Goal: Task Accomplishment & Management: Use online tool/utility

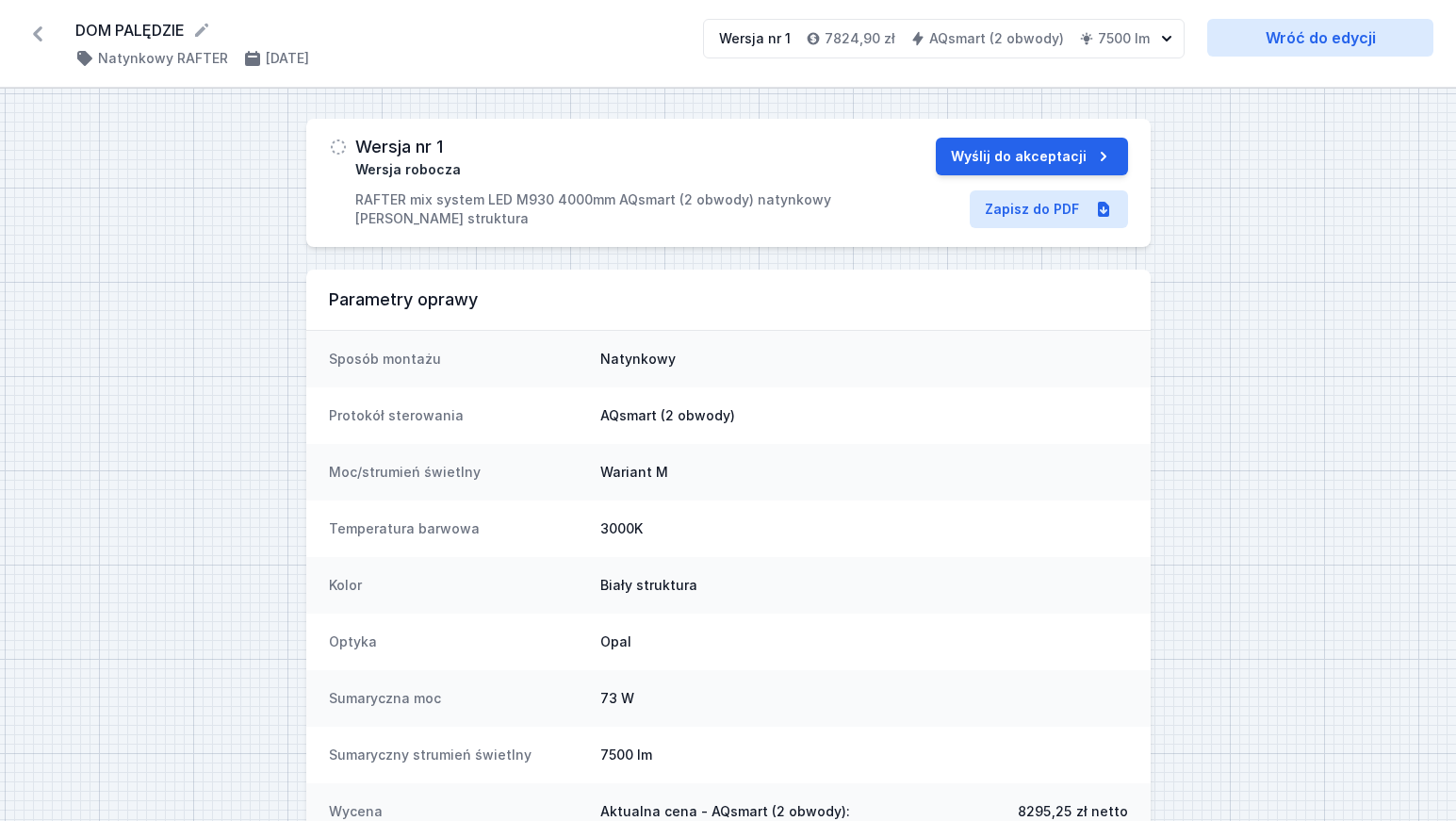
click at [43, 34] on icon at bounding box center [38, 34] width 30 height 30
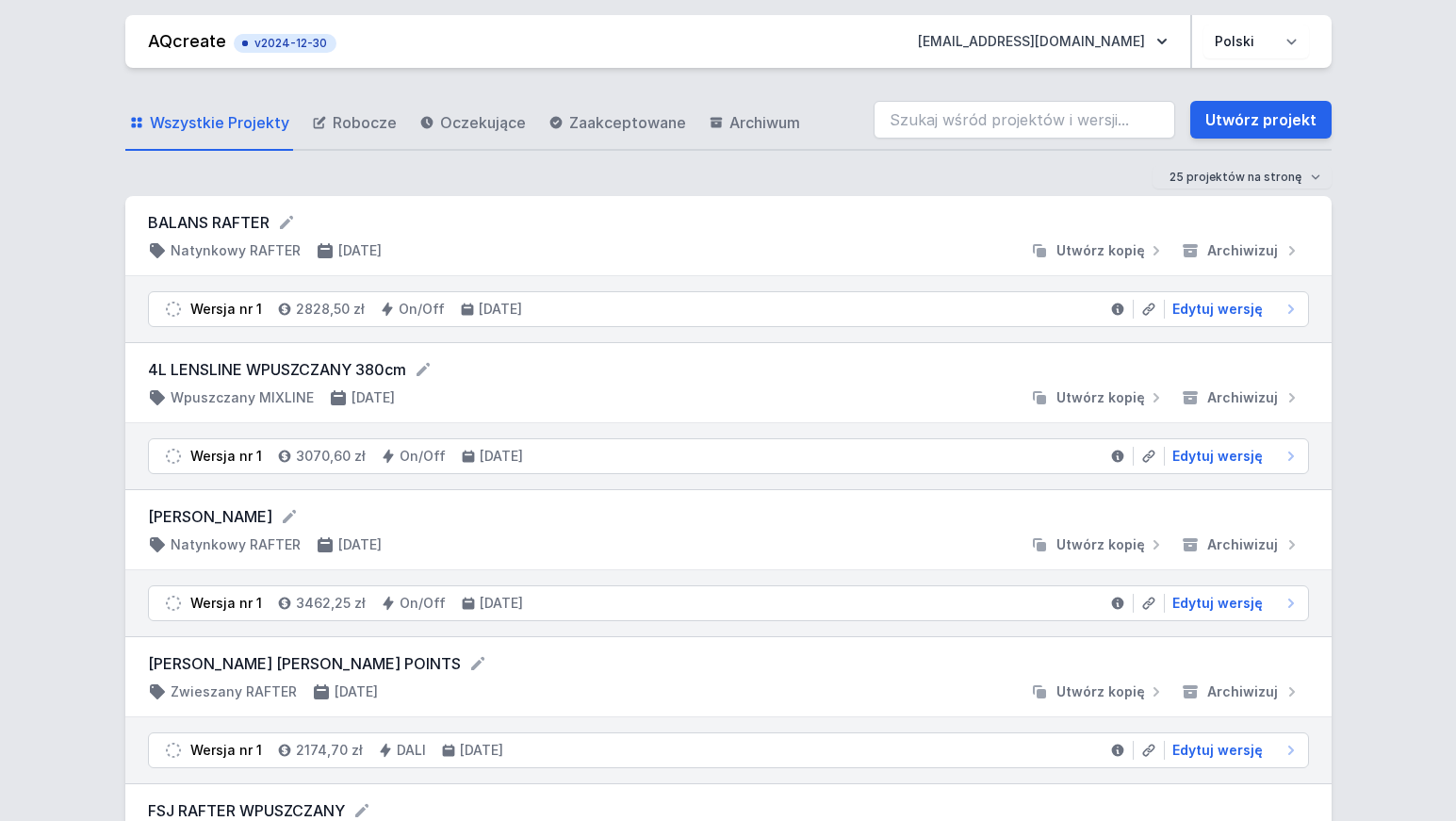
click at [214, 220] on form "BALANS RAFTER" at bounding box center [728, 222] width 1161 height 23
click at [285, 221] on icon at bounding box center [287, 222] width 19 height 19
click at [671, 238] on div "BALANS RAFTER Natynkowy RAFTER [DATE] Utwórz kopię Archiwizuj" at bounding box center [728, 237] width 1161 height 51
click at [1095, 248] on span "Utwórz kopię" at bounding box center [1100, 251] width 89 height 19
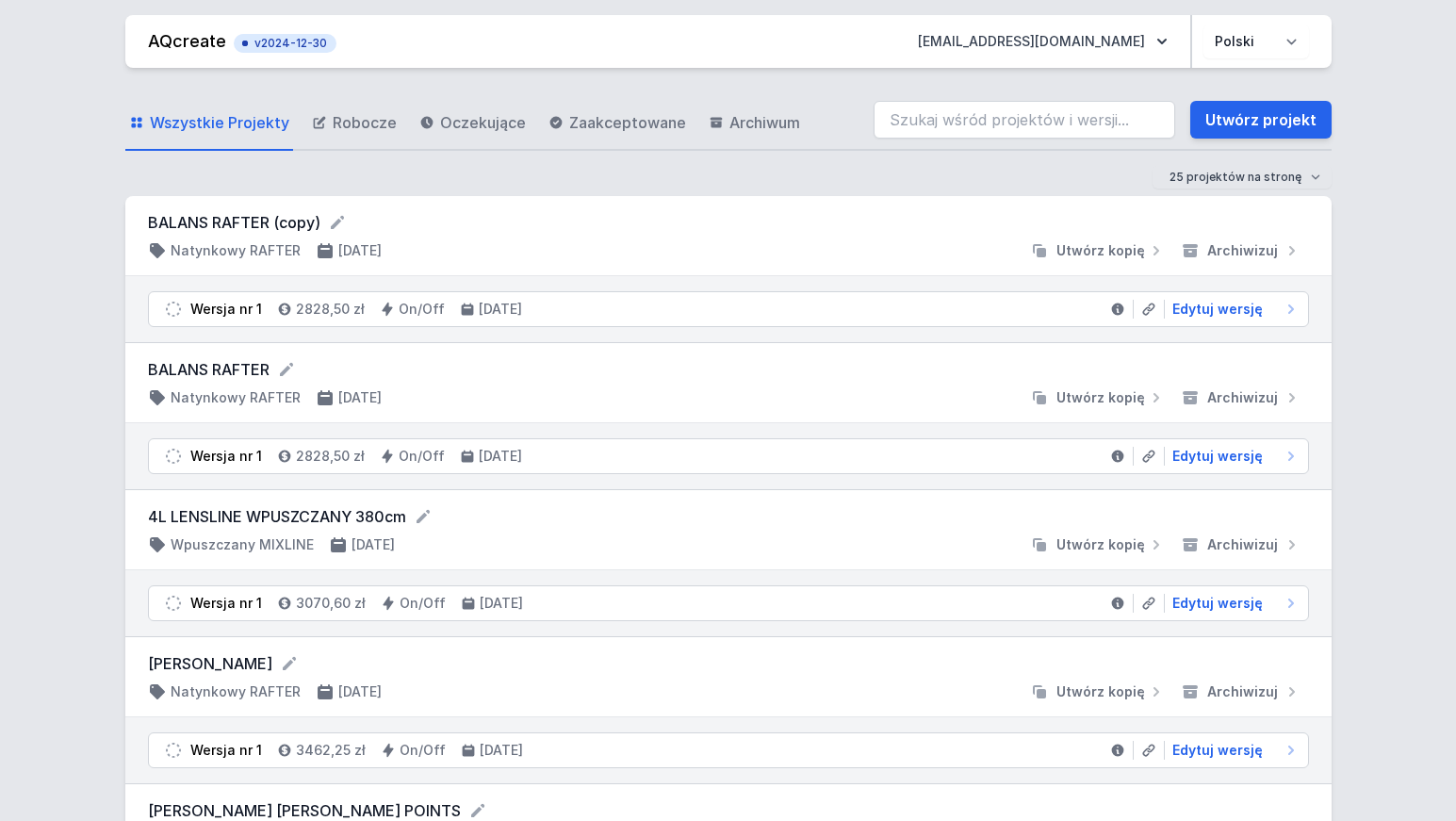
click at [241, 214] on form "BALANS RAFTER (copy)" at bounding box center [728, 222] width 1161 height 23
click at [220, 252] on h4 "Natynkowy RAFTER" at bounding box center [236, 251] width 130 height 19
click at [1222, 309] on span "Edytuj wersję" at bounding box center [1217, 309] width 91 height 19
select select "M"
select select "2"
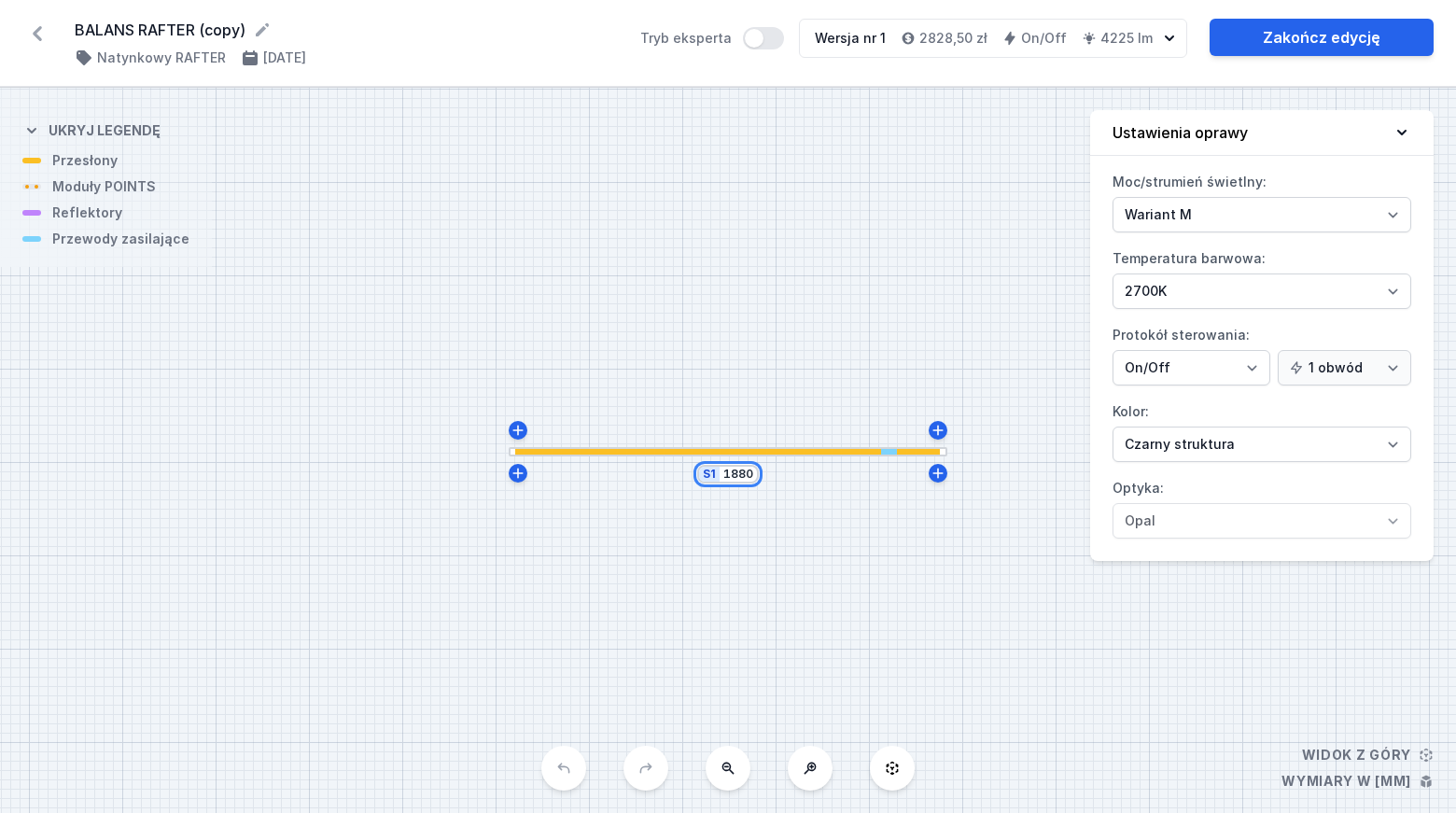
click at [748, 475] on input "1880" at bounding box center [739, 474] width 30 height 15
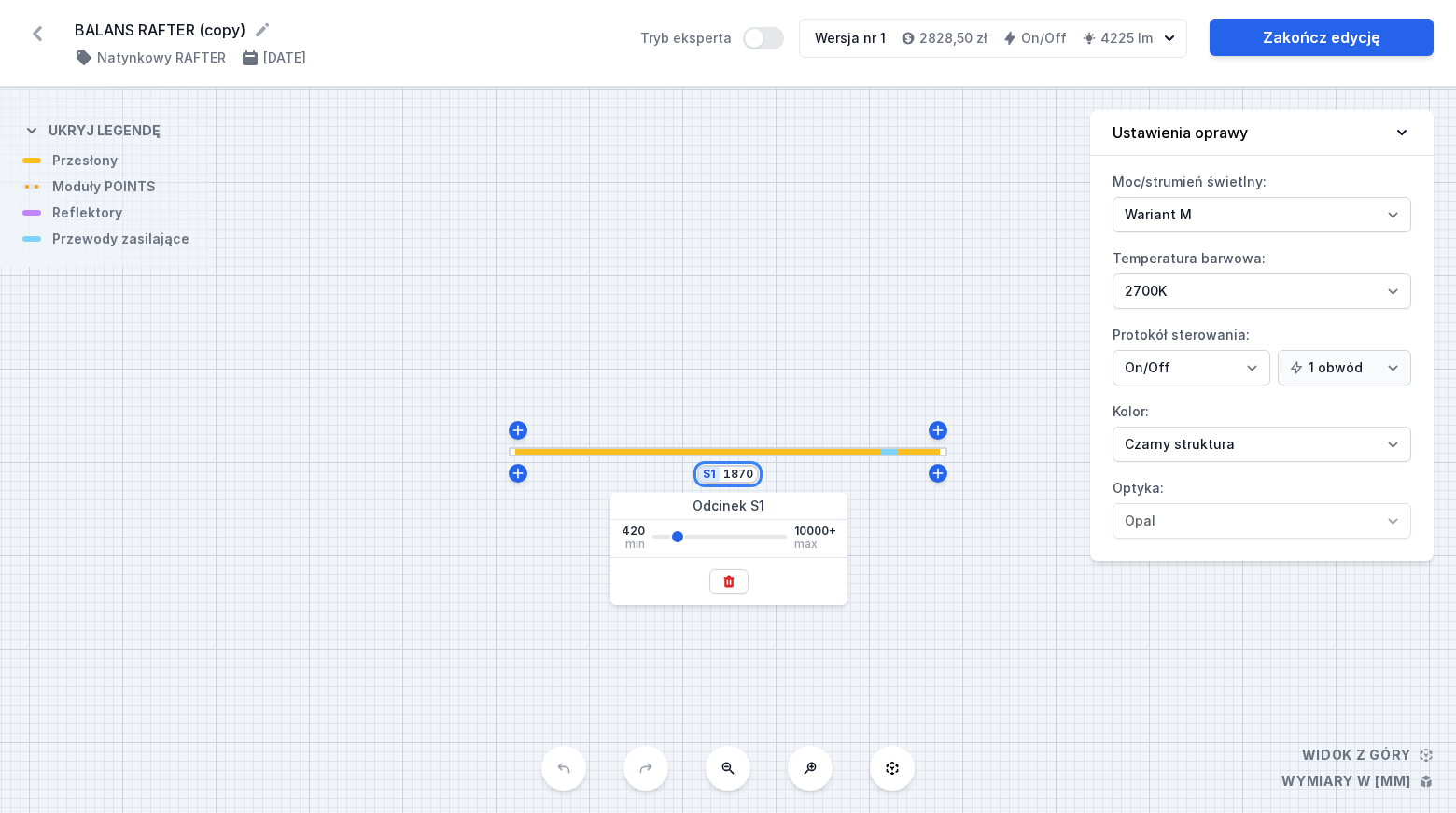
type input "1870"
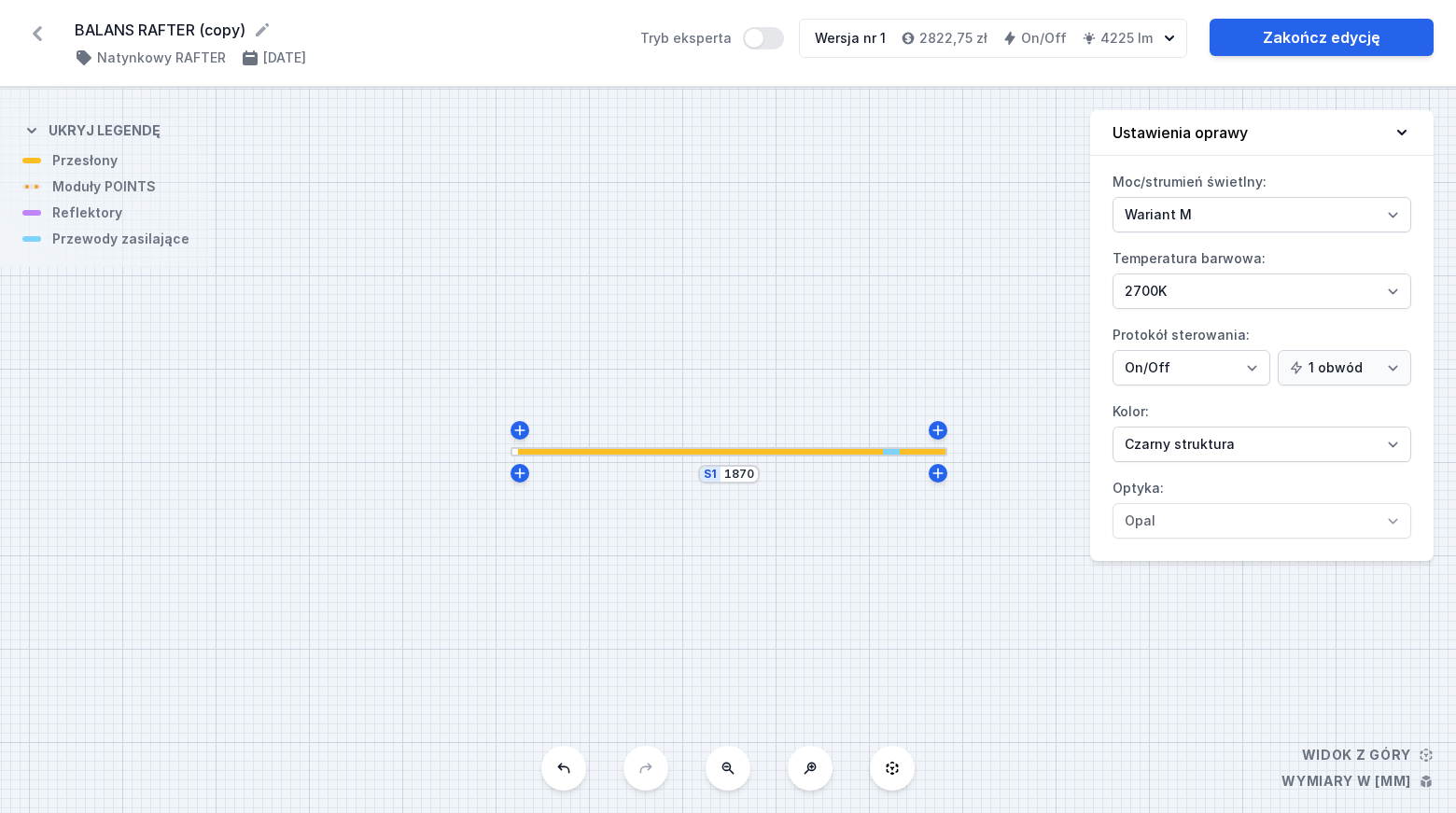
click at [900, 270] on div "S1 1870" at bounding box center [728, 450] width 1456 height 725
click at [648, 452] on div at bounding box center [733, 452] width 430 height 6
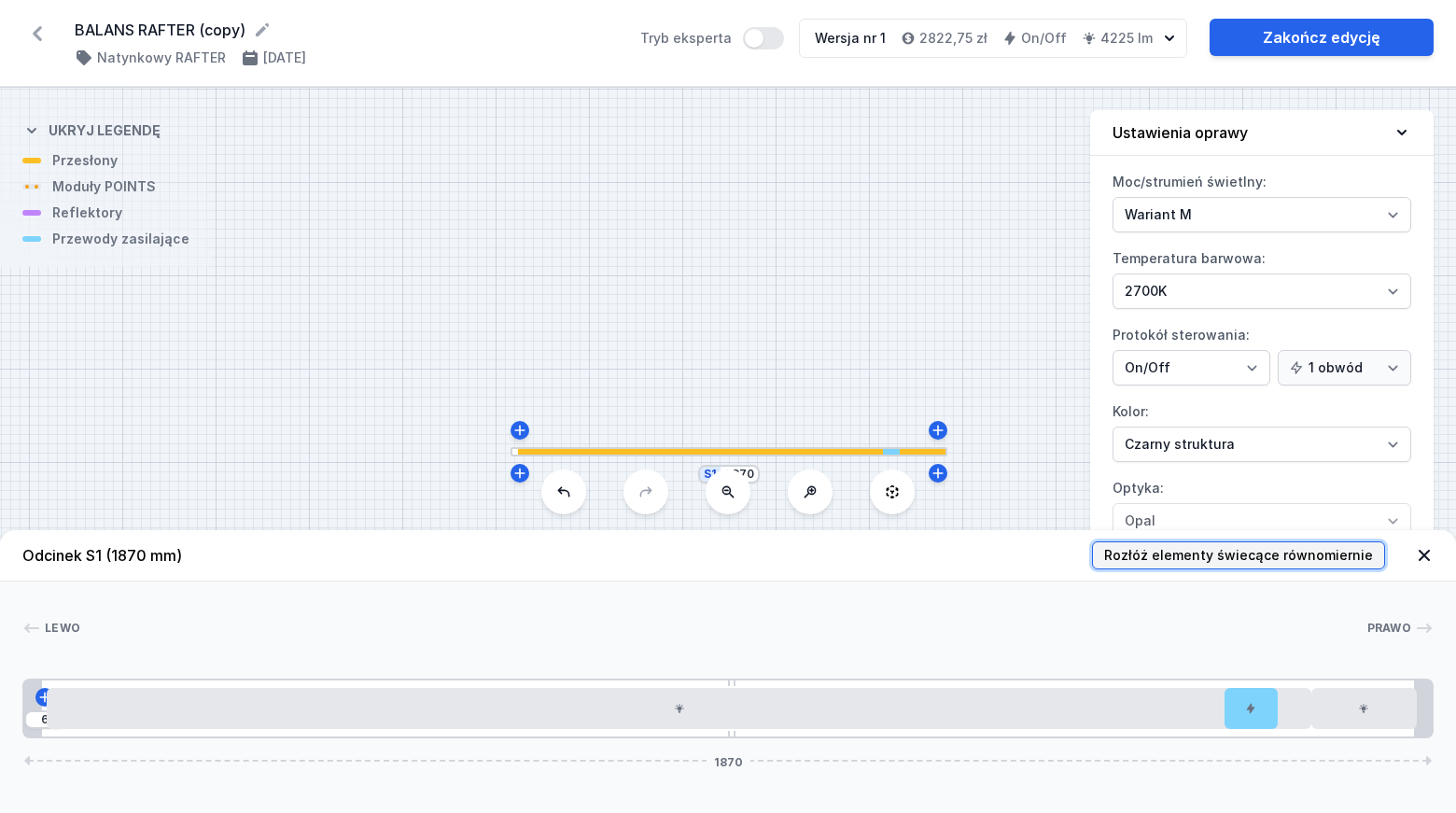
click at [1305, 556] on span "Rozłóż elementy świecące równomiernie" at bounding box center [1238, 555] width 269 height 19
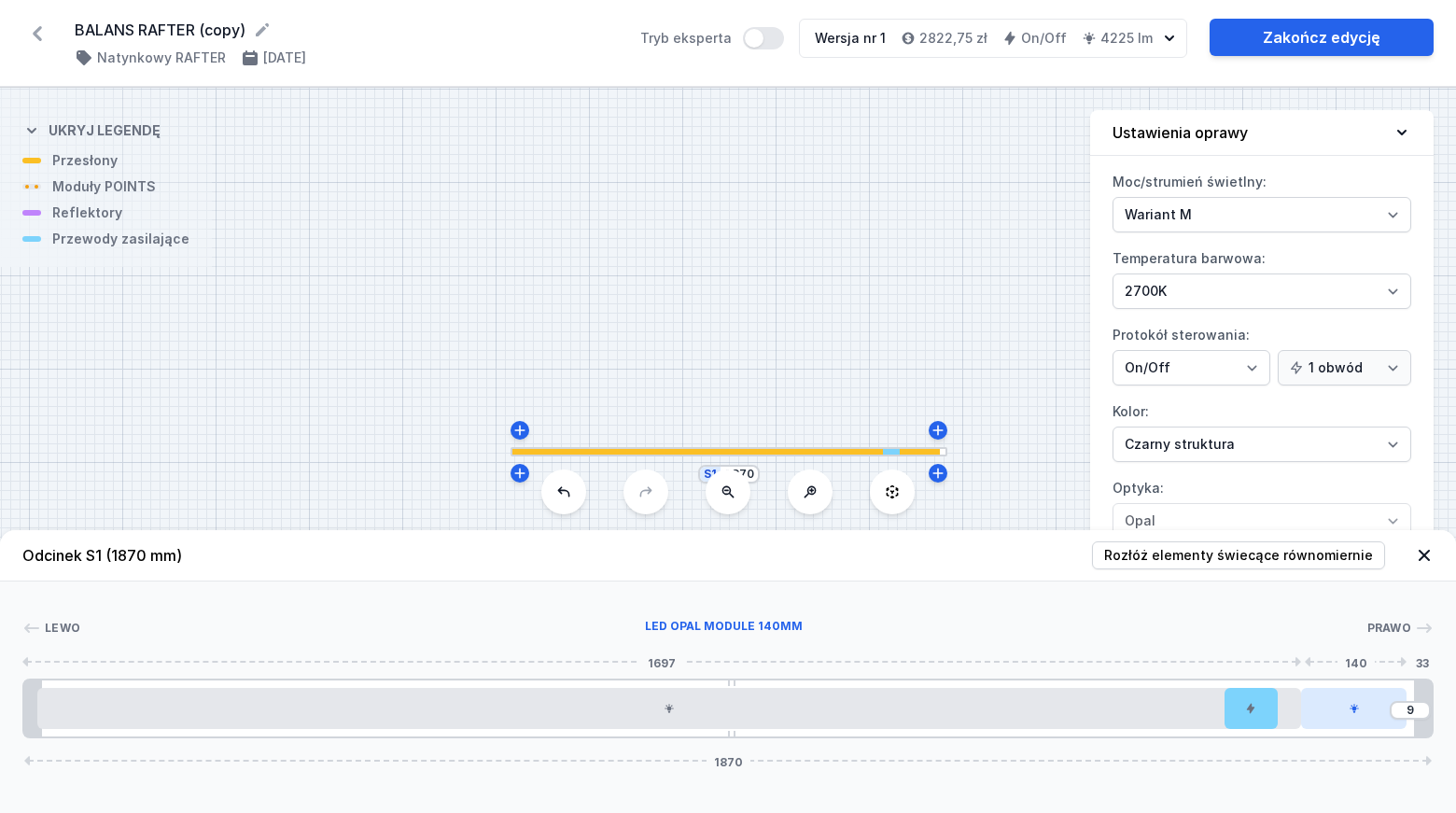
click at [1362, 709] on div at bounding box center [1353, 708] width 106 height 41
click at [1411, 706] on input "9" at bounding box center [1410, 710] width 30 height 15
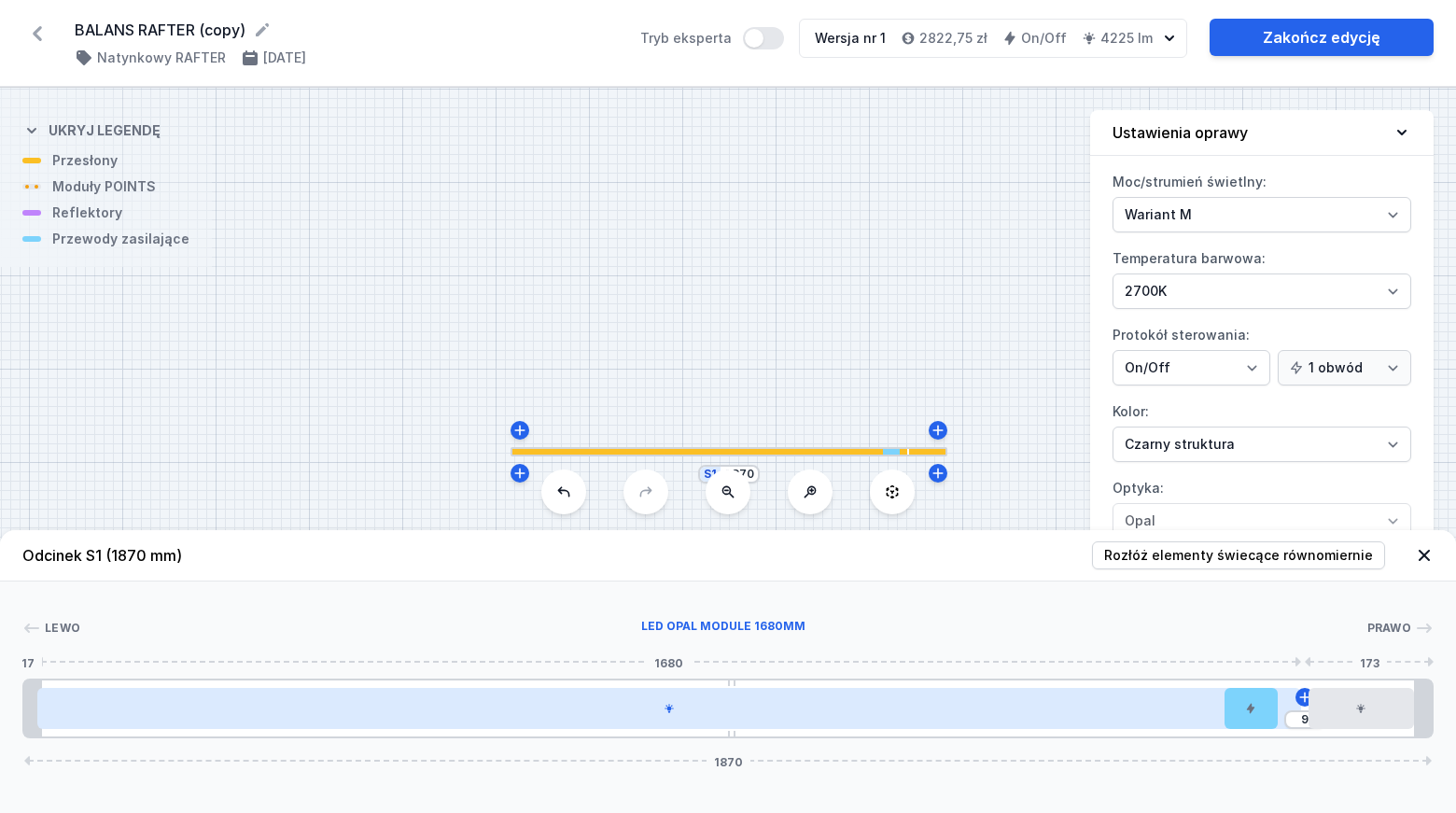
type input "14"
drag, startPoint x: 389, startPoint y: 701, endPoint x: 414, endPoint y: 705, distance: 25.3
click at [414, 705] on div at bounding box center [666, 708] width 1265 height 41
drag, startPoint x: 394, startPoint y: 710, endPoint x: 438, endPoint y: 717, distance: 44.6
click at [438, 717] on div at bounding box center [676, 708] width 1265 height 41
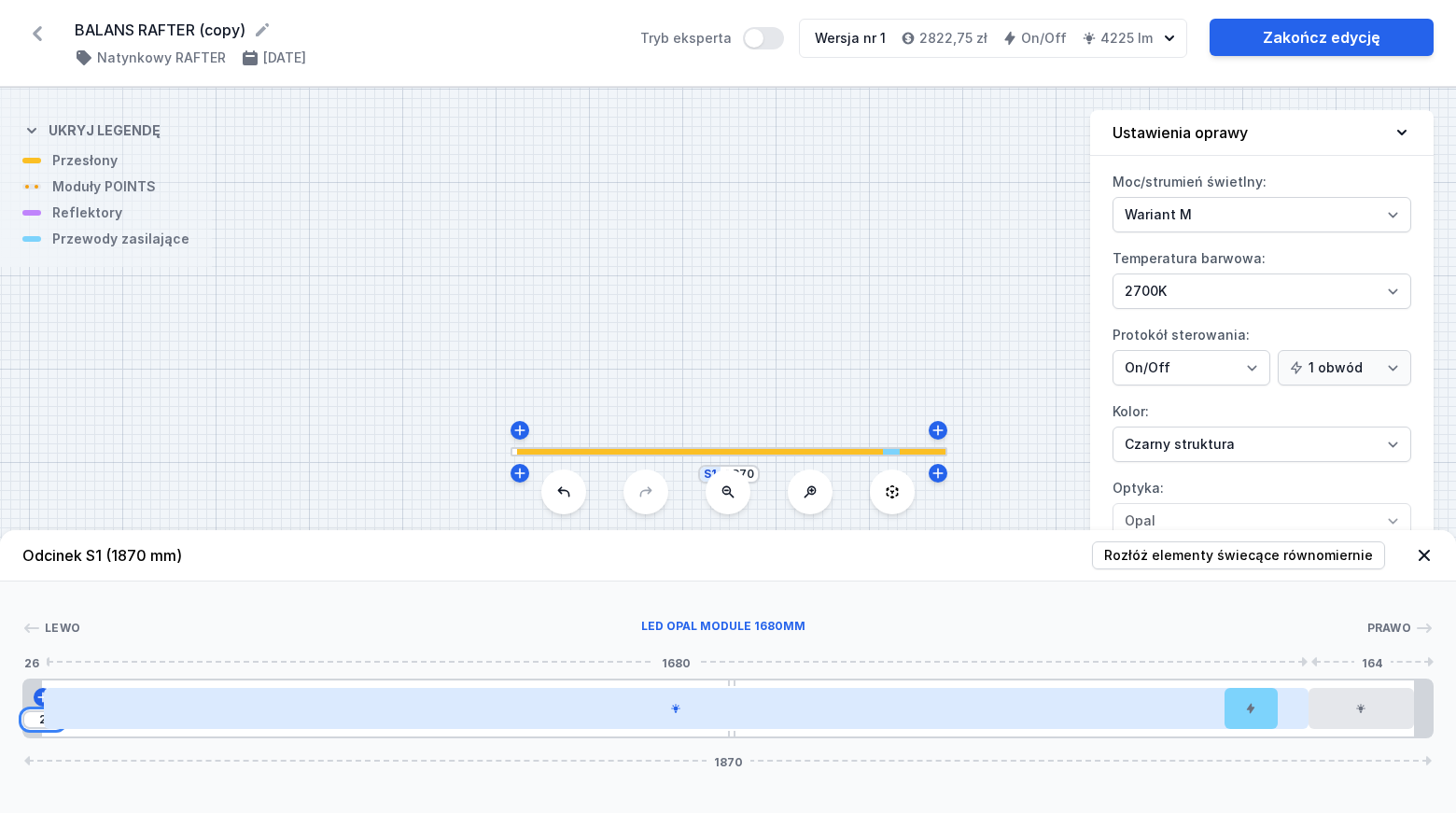
drag, startPoint x: 38, startPoint y: 720, endPoint x: 63, endPoint y: 723, distance: 25.2
click at [24, 708] on div "2" at bounding box center [24, 708] width 0 height 0
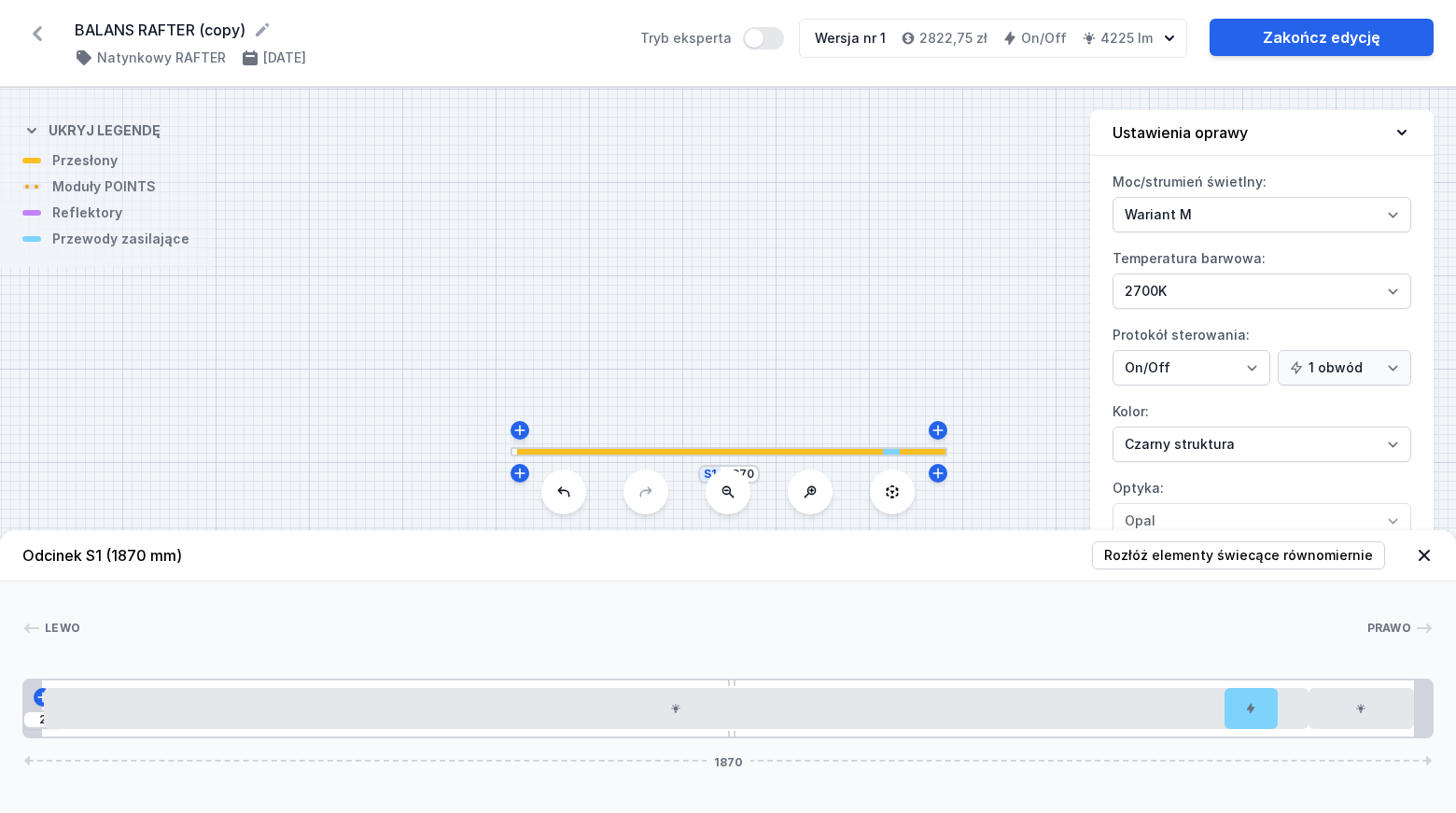
click at [871, 613] on div "[PERSON_NAME] 1 2 3 4 5 [DATE] 935 10 650 70 1680 140 24 24 1822 24 1870" at bounding box center [728, 660] width 1456 height 157
click at [916, 644] on div "[PERSON_NAME]" at bounding box center [728, 632] width 1411 height 26
click at [1315, 41] on link "Zakończ edycję" at bounding box center [1322, 37] width 224 height 37
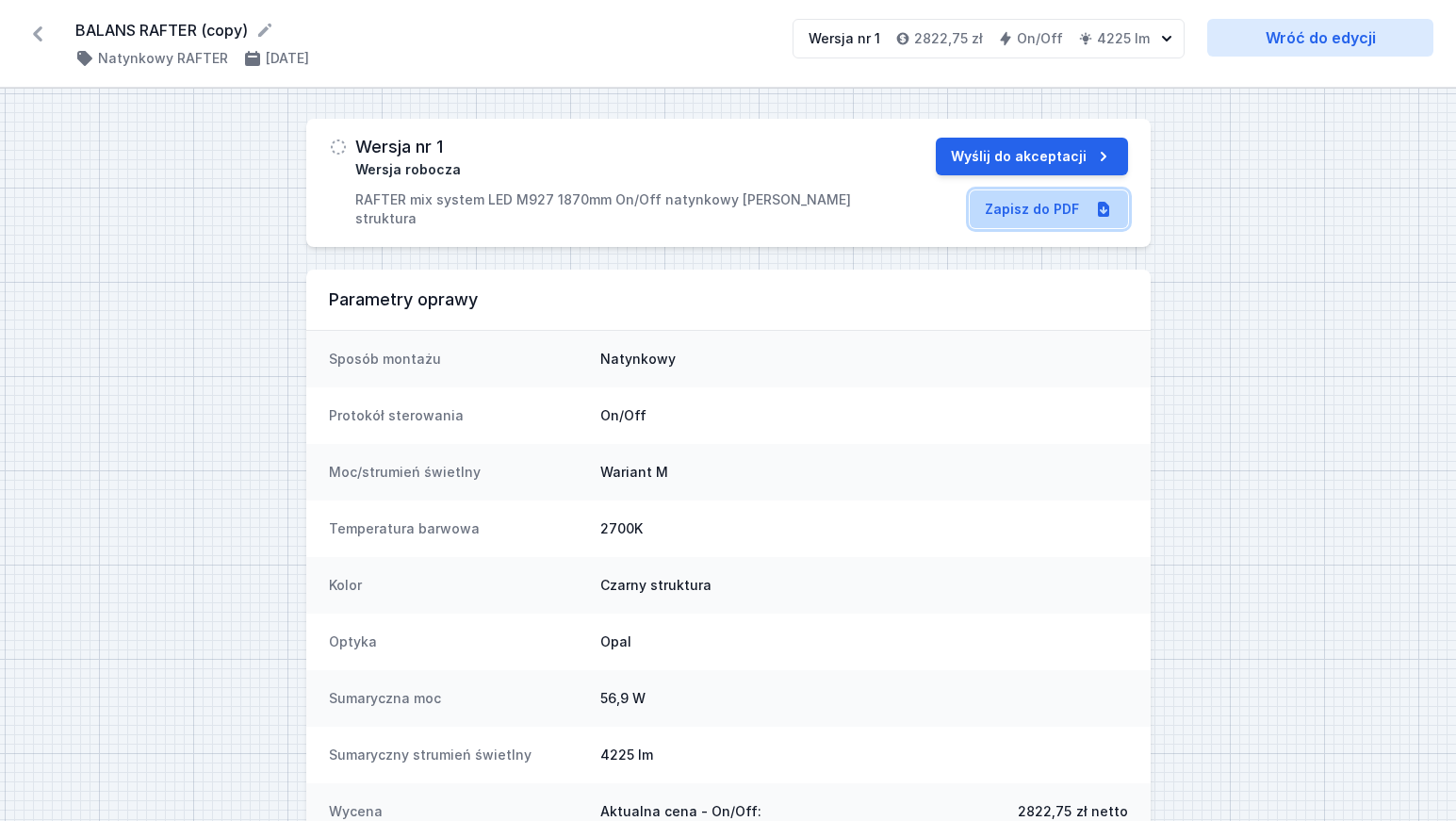
click at [1040, 207] on link "Zapisz do PDF" at bounding box center [1050, 209] width 158 height 38
click at [34, 33] on icon at bounding box center [38, 34] width 9 height 15
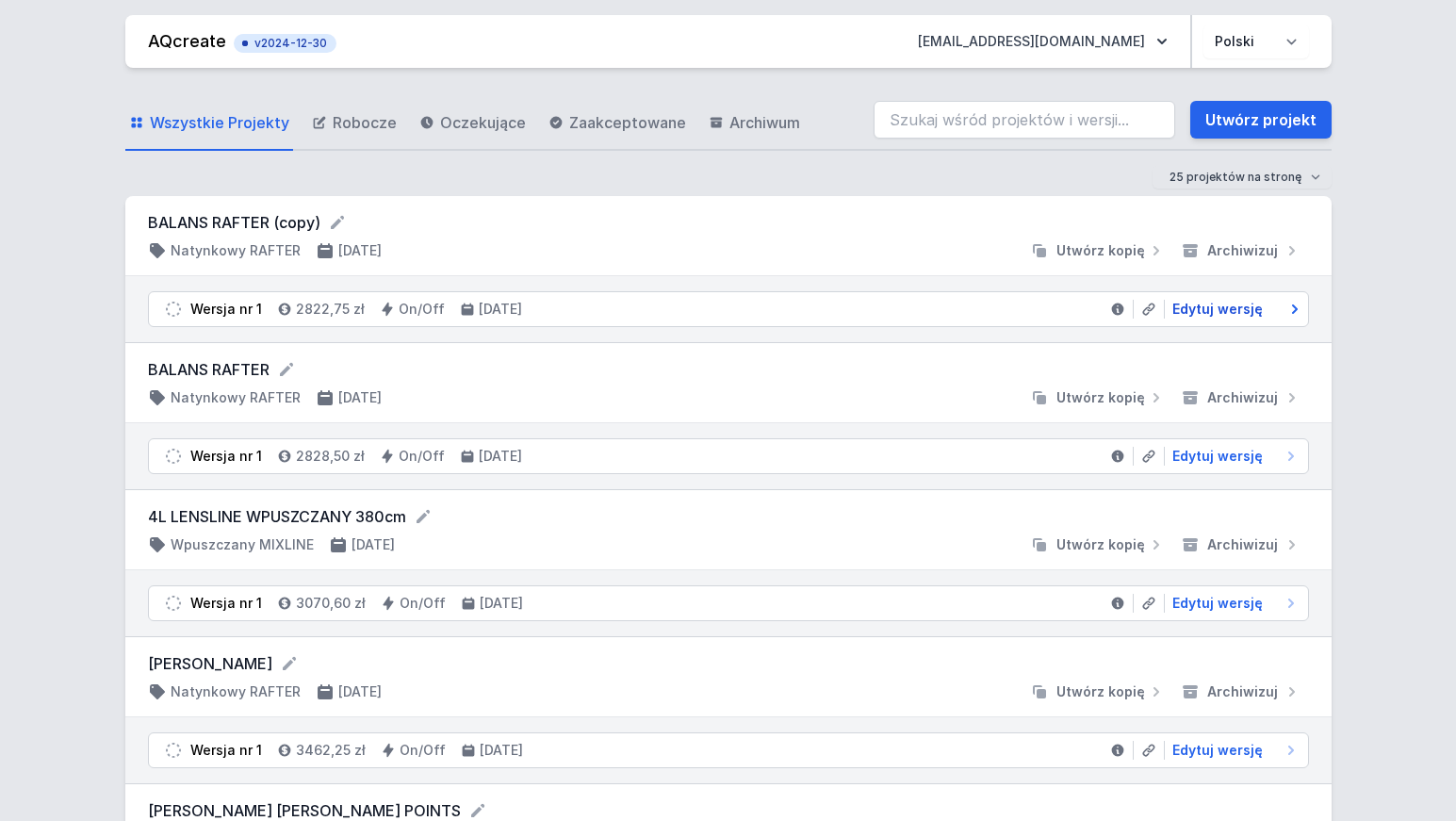
click at [1210, 315] on span "Edytuj wersję" at bounding box center [1217, 309] width 91 height 19
select select "M"
select select "2"
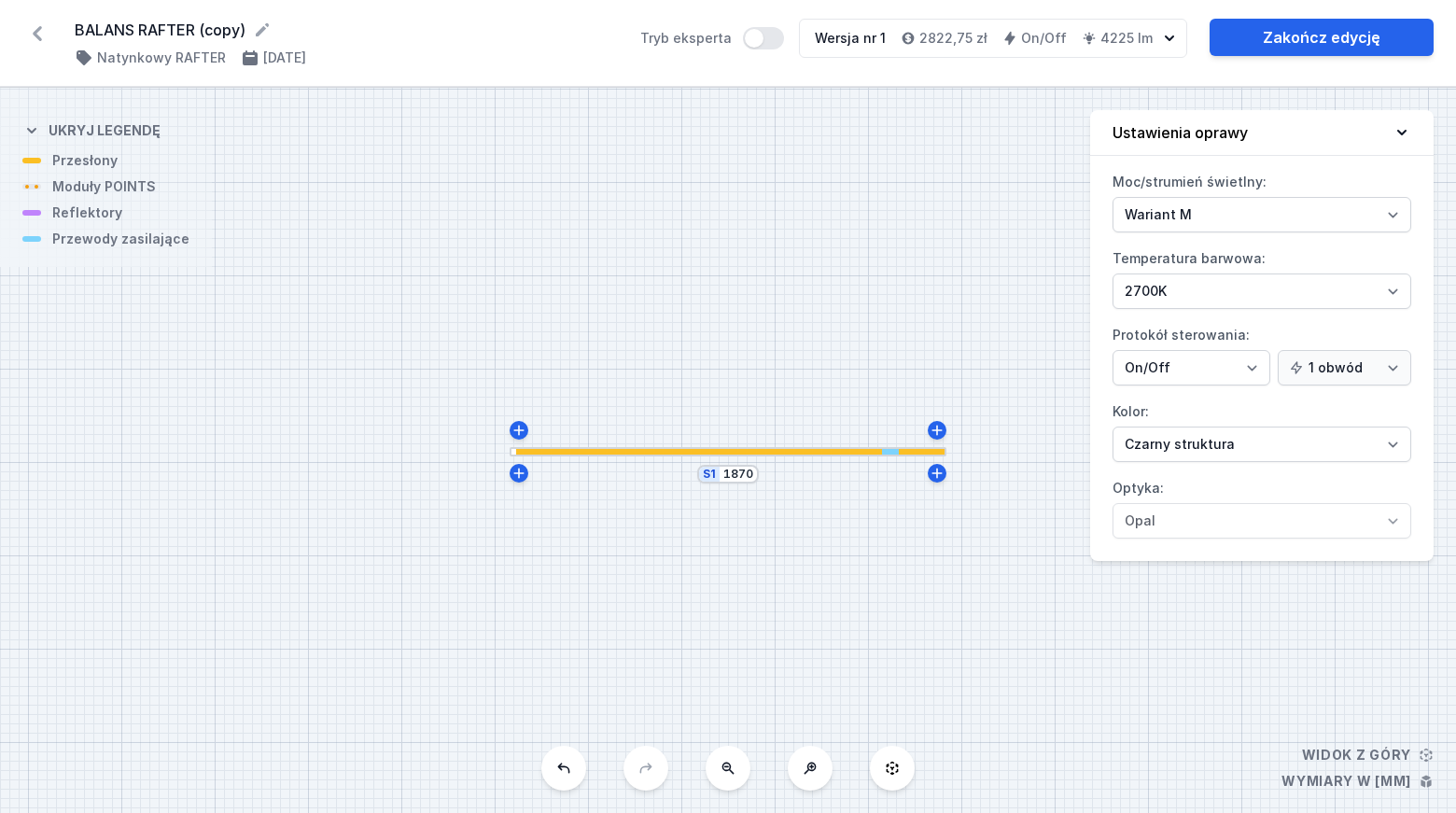
click at [678, 448] on div at bounding box center [728, 452] width 437 height 9
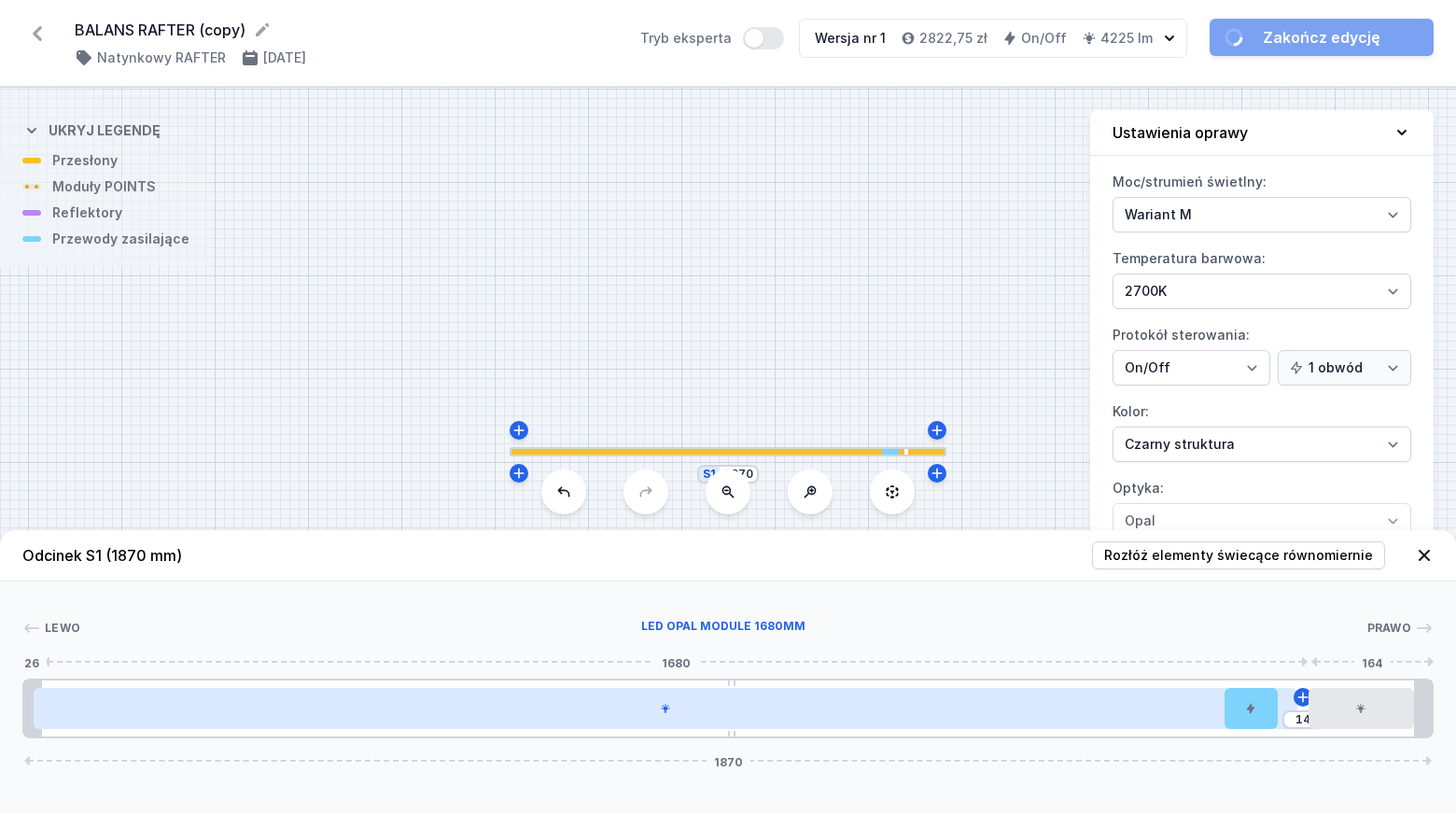
click at [484, 709] on div at bounding box center [666, 708] width 1265 height 41
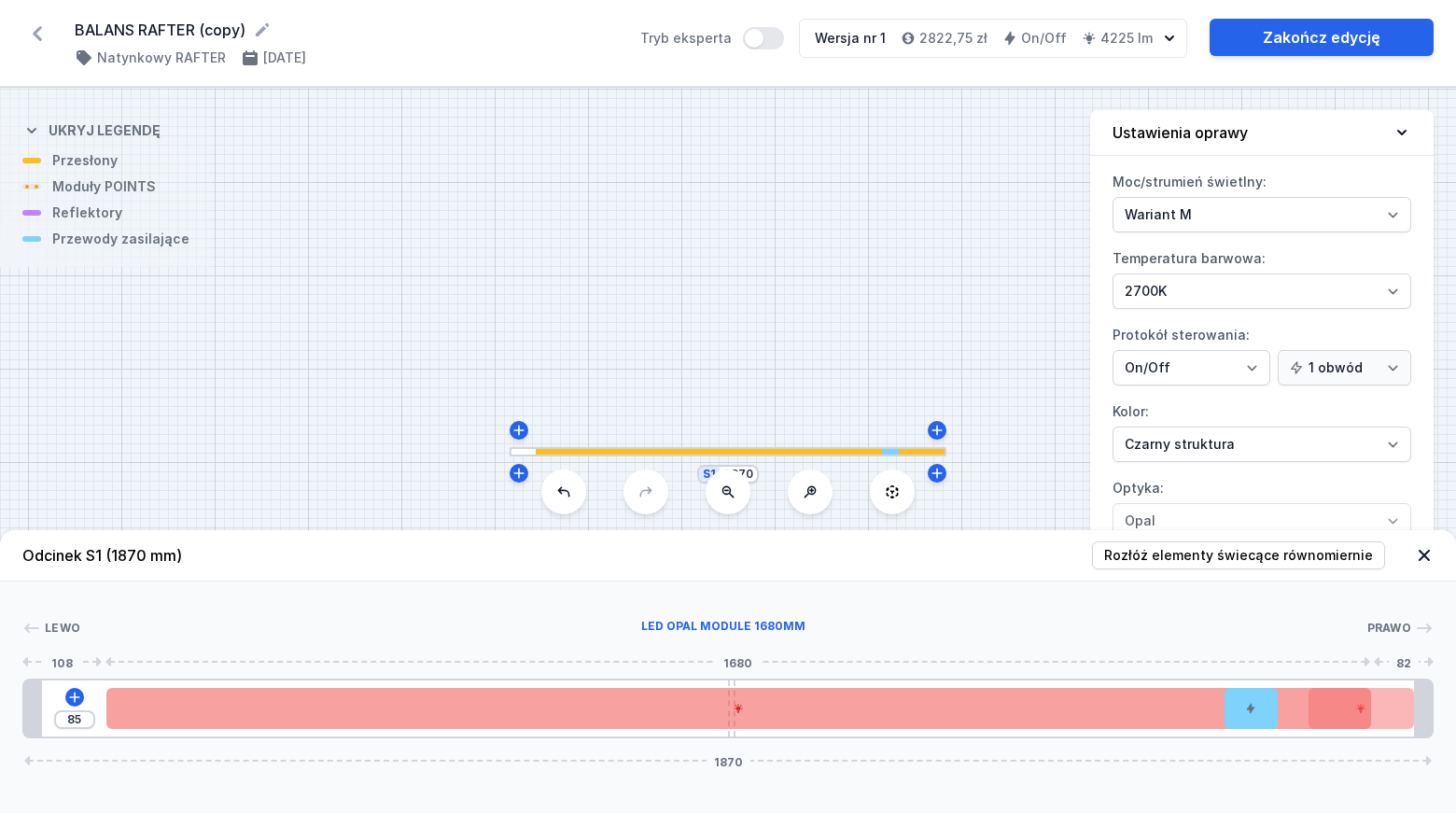
drag, startPoint x: 270, startPoint y: 718, endPoint x: 330, endPoint y: 720, distance: 60.0
click at [330, 720] on div at bounding box center [739, 708] width 1265 height 41
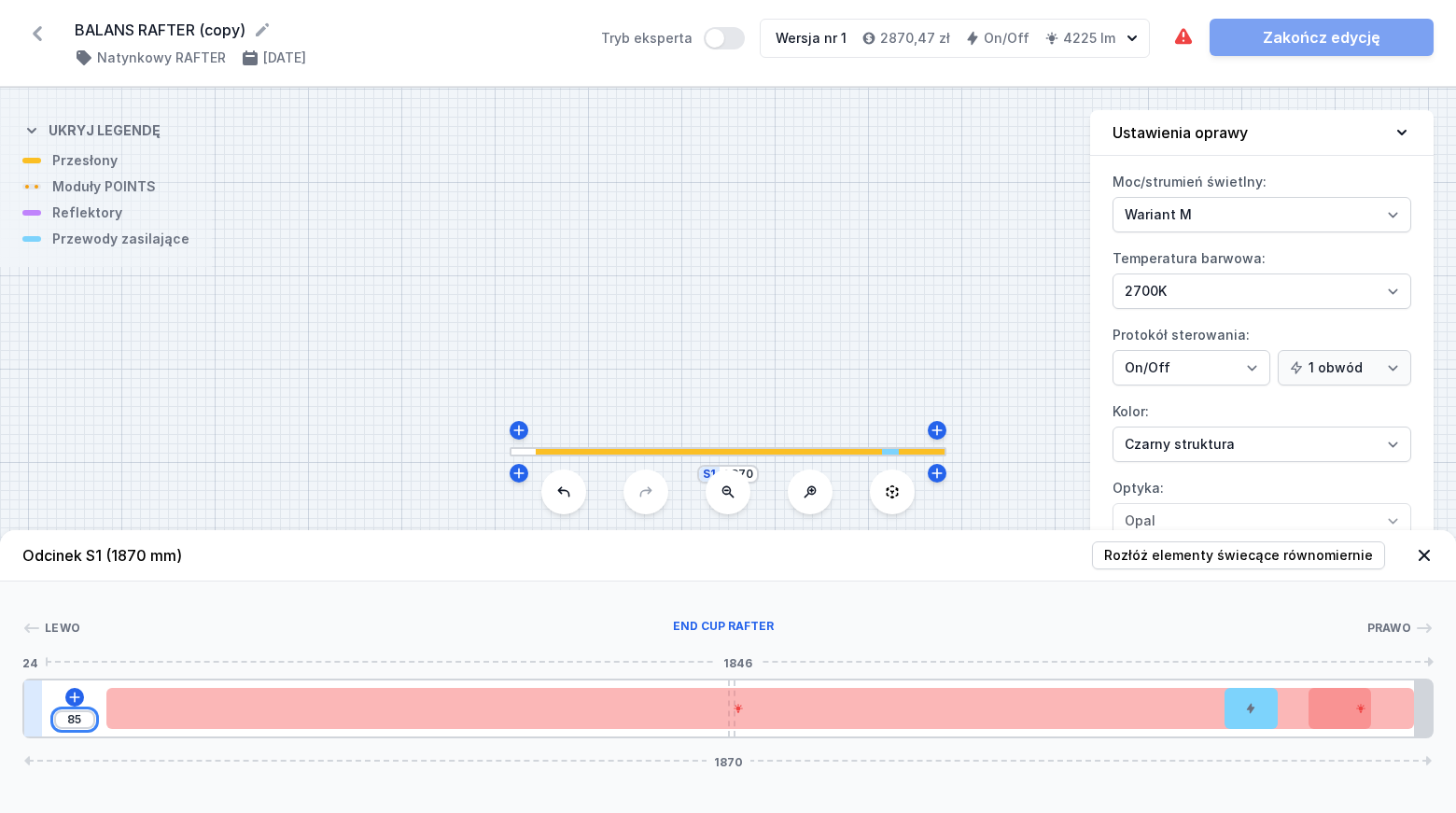
drag, startPoint x: 82, startPoint y: 718, endPoint x: 39, endPoint y: 712, distance: 43.4
click at [39, 712] on div "85 1870" at bounding box center [728, 708] width 1411 height 60
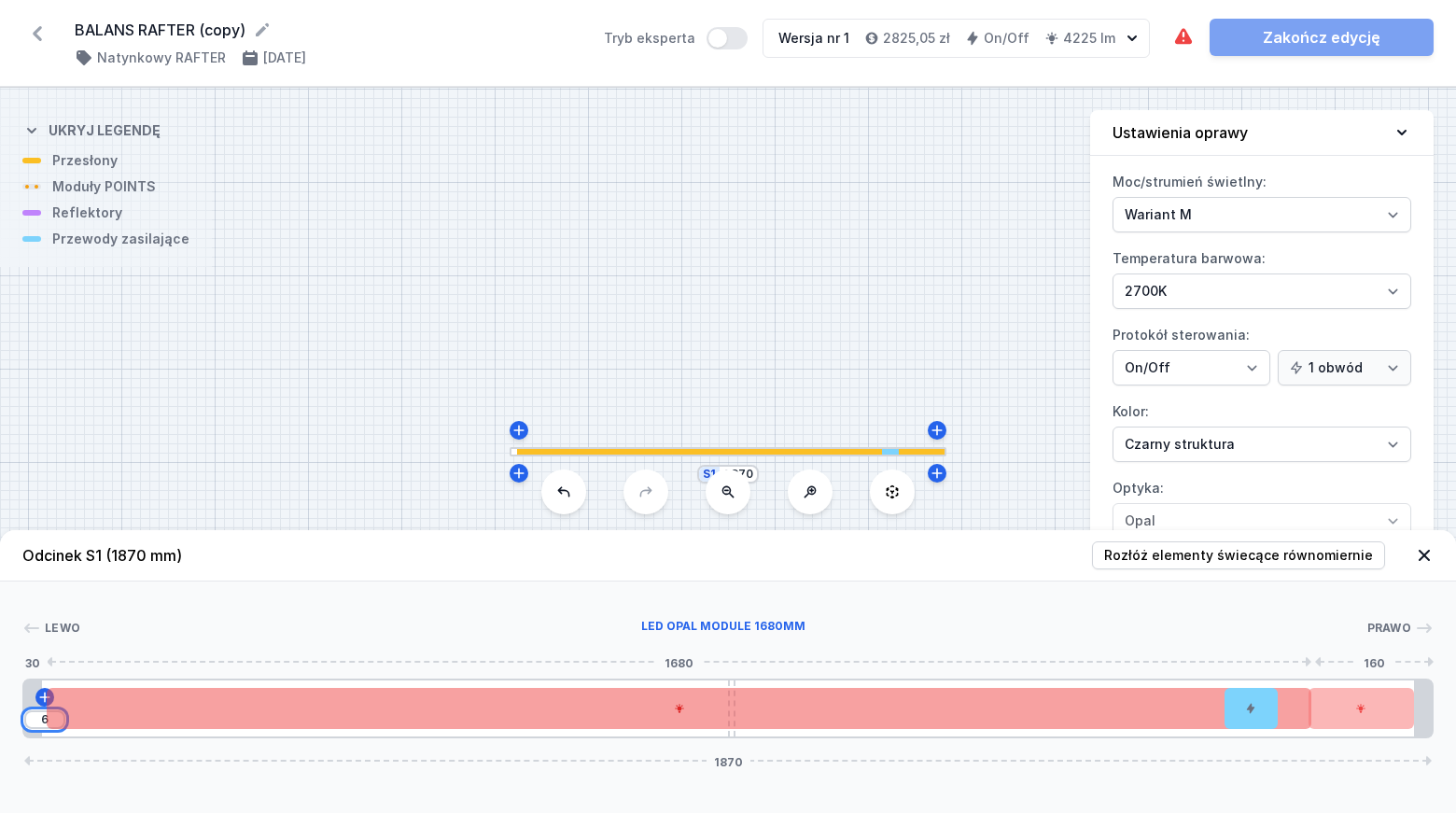
click at [24, 708] on div "6" at bounding box center [24, 708] width 0 height 0
type input "46"
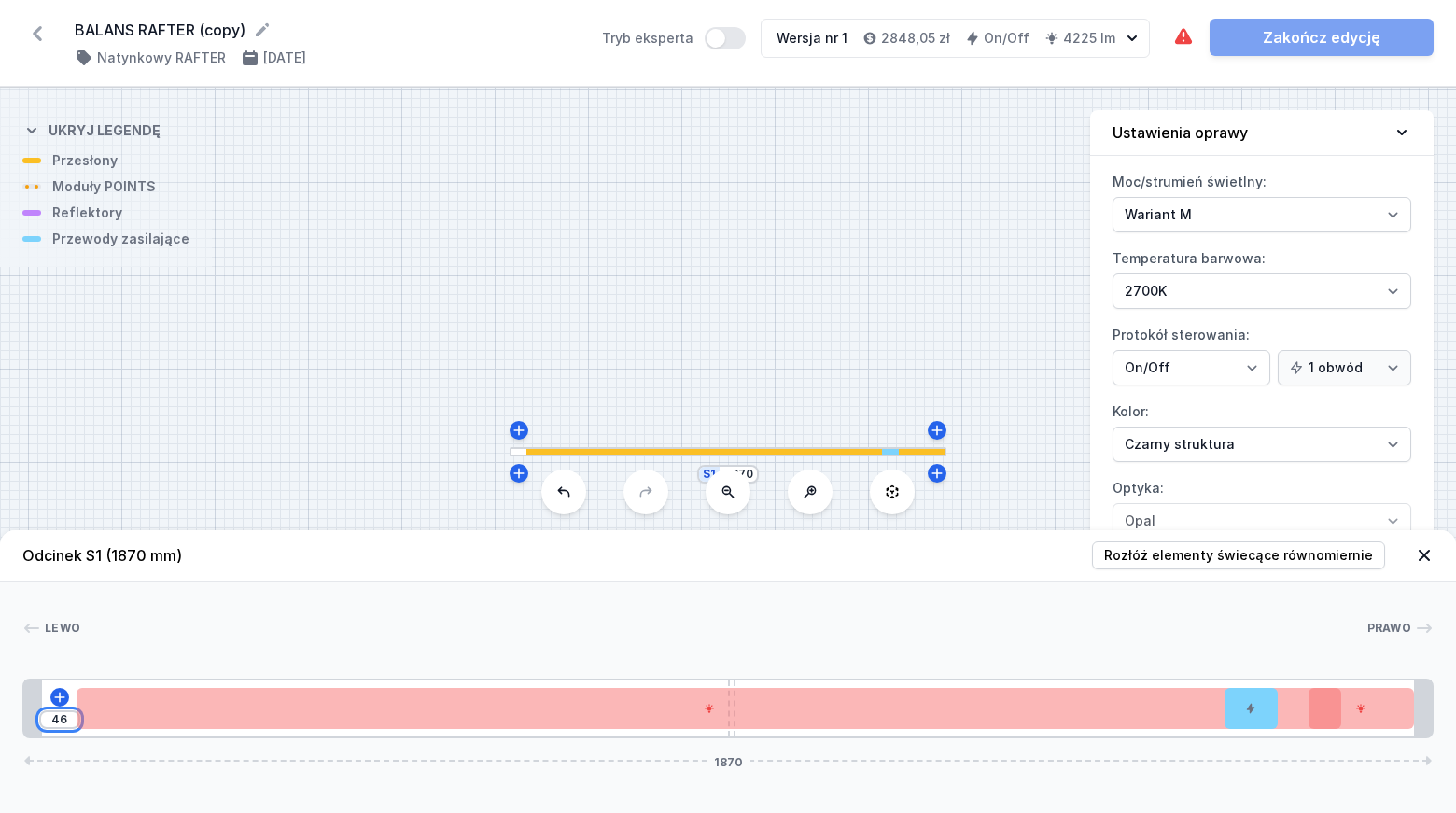
drag, startPoint x: 56, startPoint y: 721, endPoint x: 71, endPoint y: 719, distance: 15.1
click at [71, 719] on input "46" at bounding box center [60, 720] width 30 height 15
type input "2"
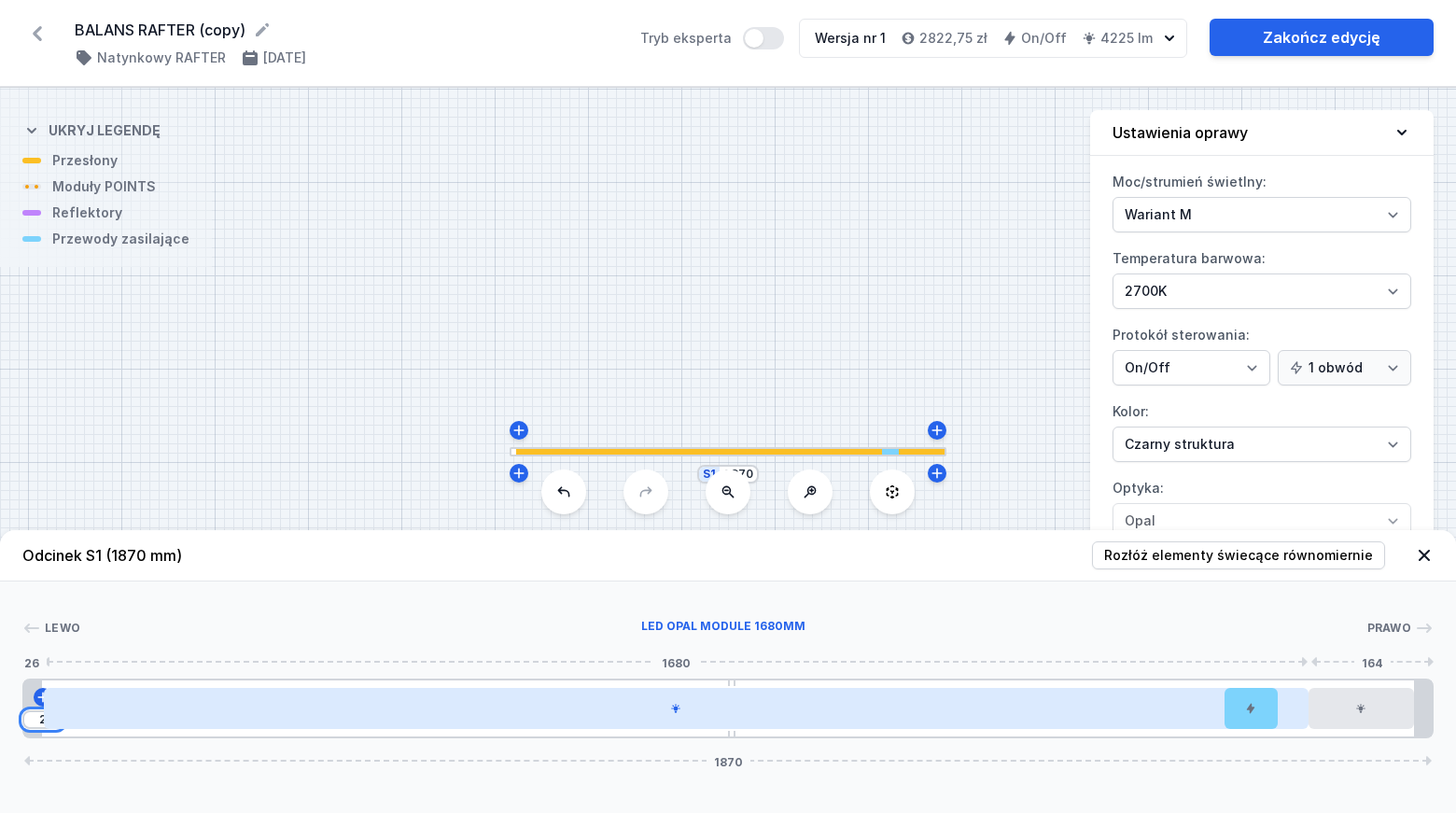
drag, startPoint x: 35, startPoint y: 718, endPoint x: 51, endPoint y: 718, distance: 16.0
click at [24, 708] on div "2" at bounding box center [24, 708] width 0 height 0
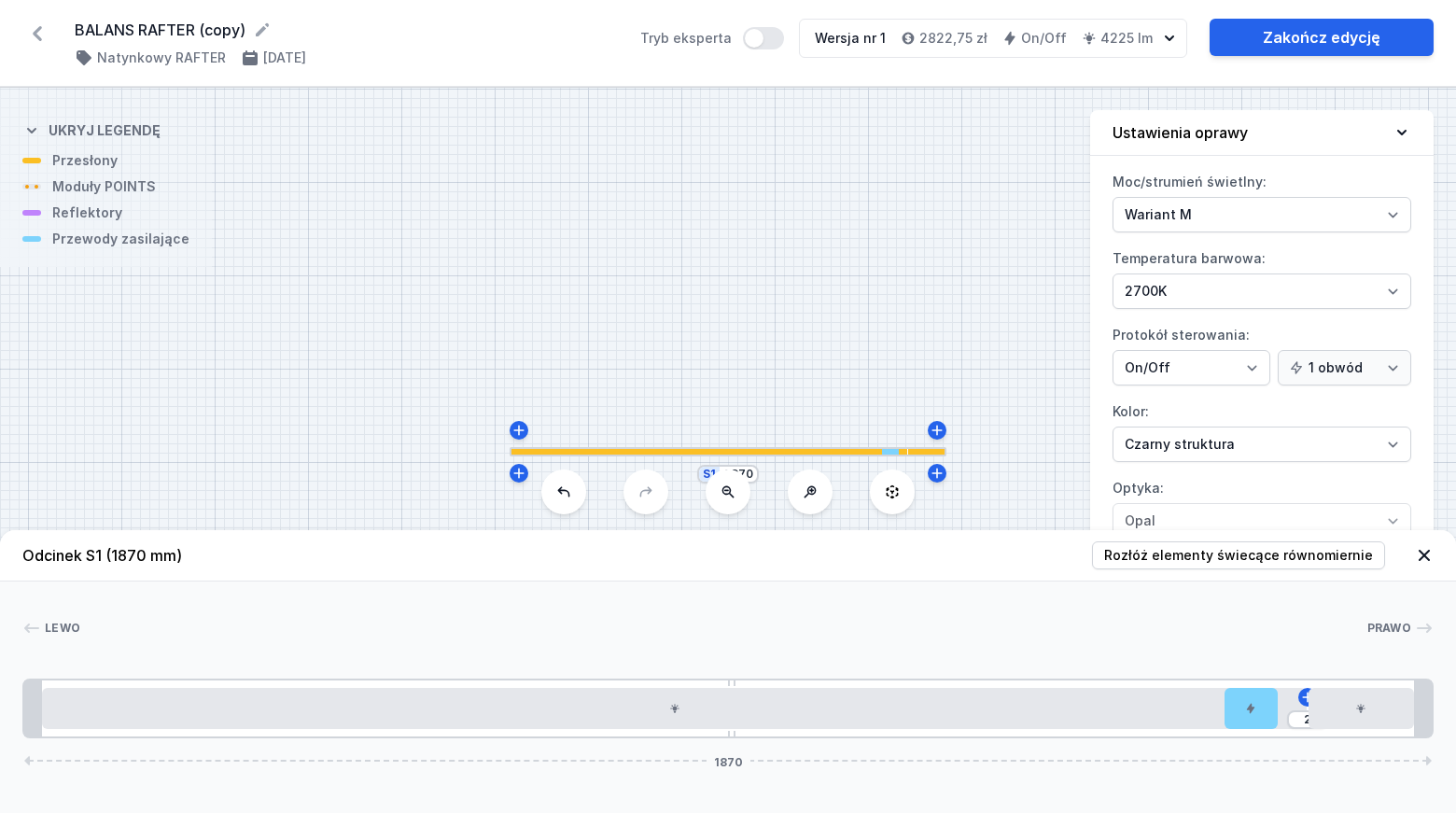
click at [1205, 630] on div at bounding box center [723, 628] width 1286 height 19
click at [1310, 40] on link "Zakończ edycję" at bounding box center [1322, 37] width 224 height 37
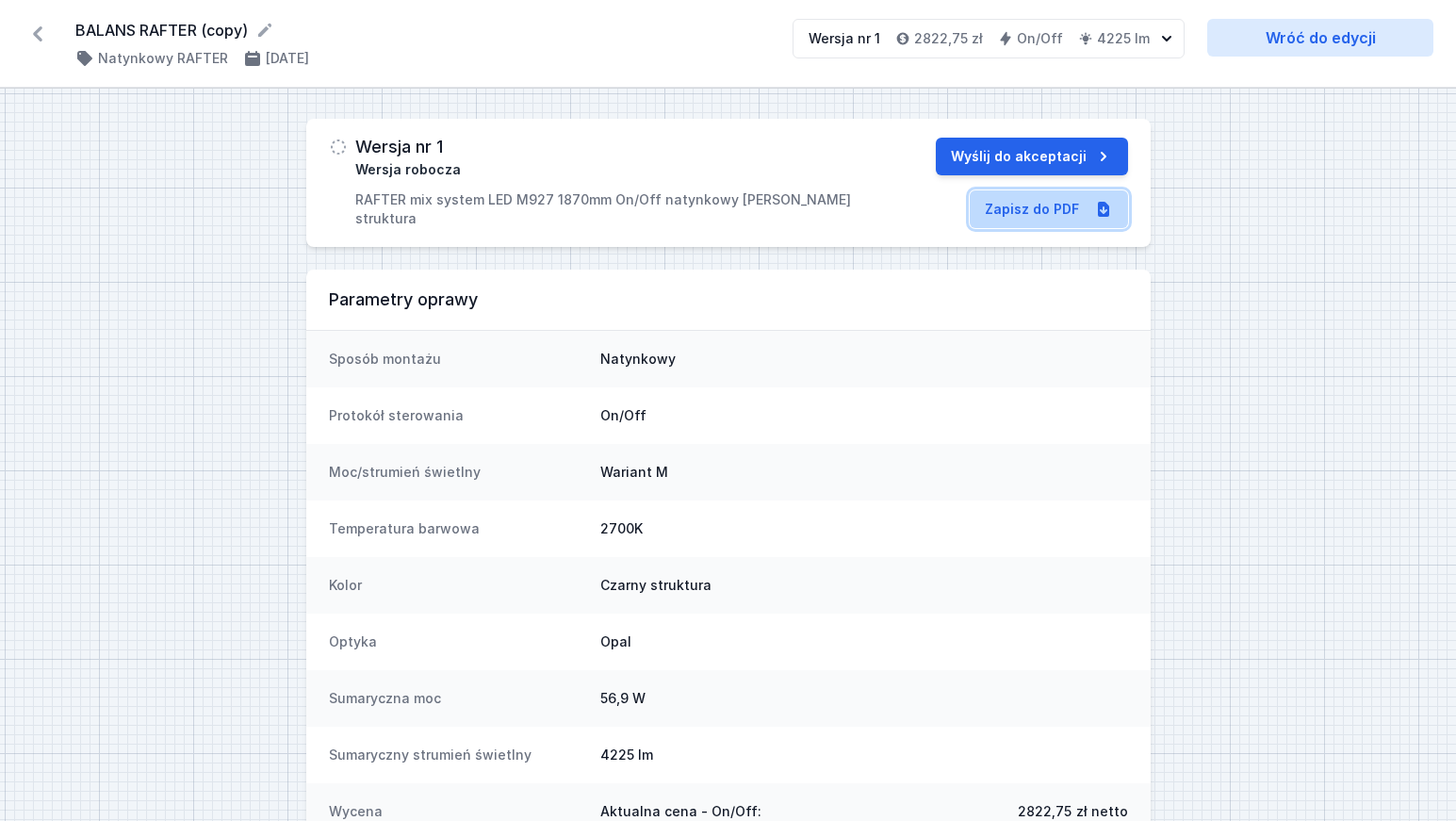
click at [1040, 207] on link "Zapisz do PDF" at bounding box center [1050, 209] width 158 height 38
